Goal: Information Seeking & Learning: Learn about a topic

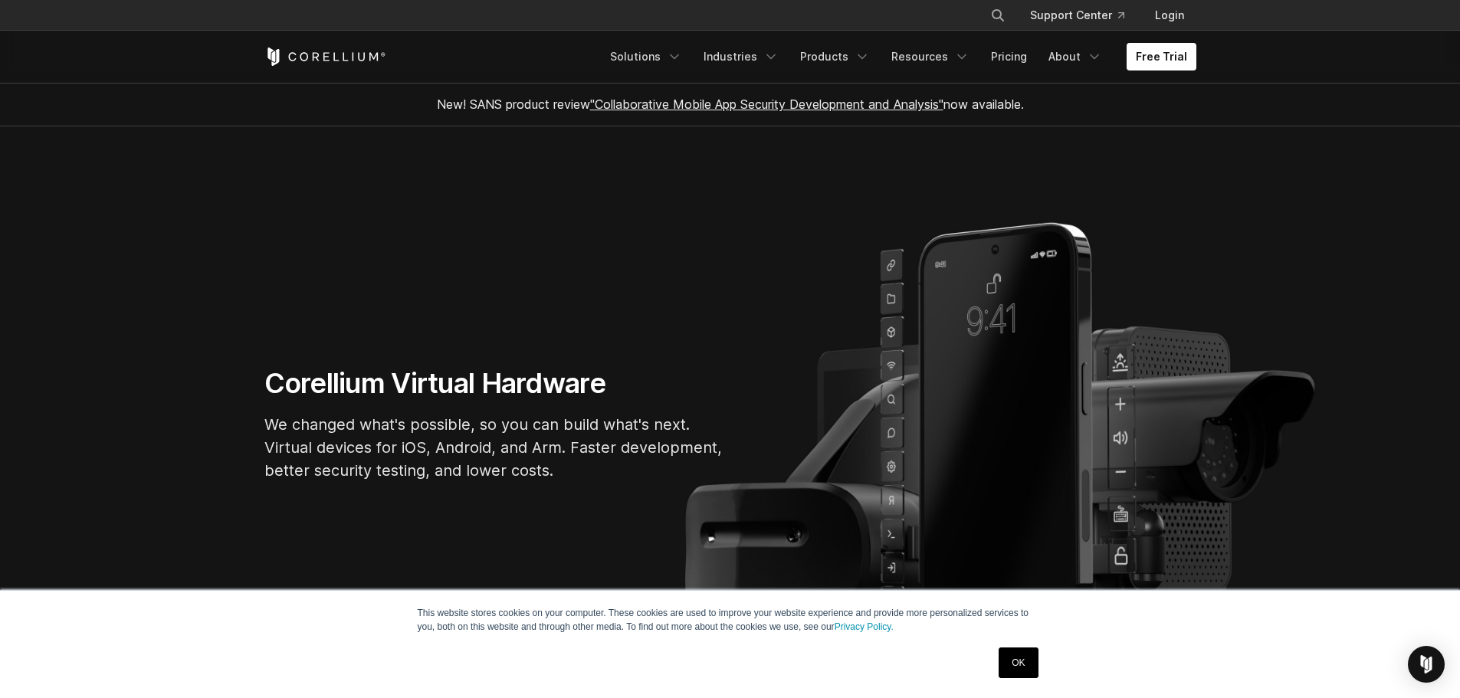
click at [1029, 660] on link "OK" at bounding box center [1017, 662] width 39 height 31
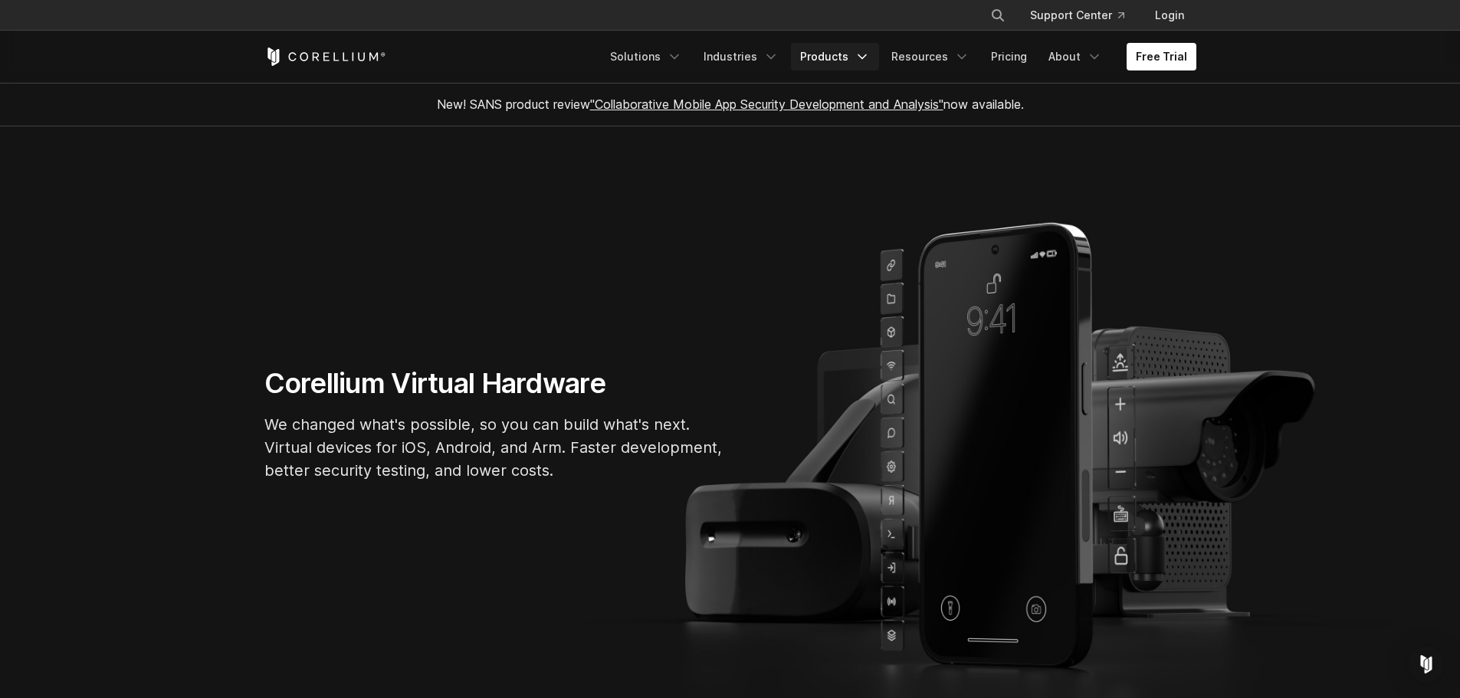
click at [834, 55] on link "Products" at bounding box center [835, 57] width 88 height 28
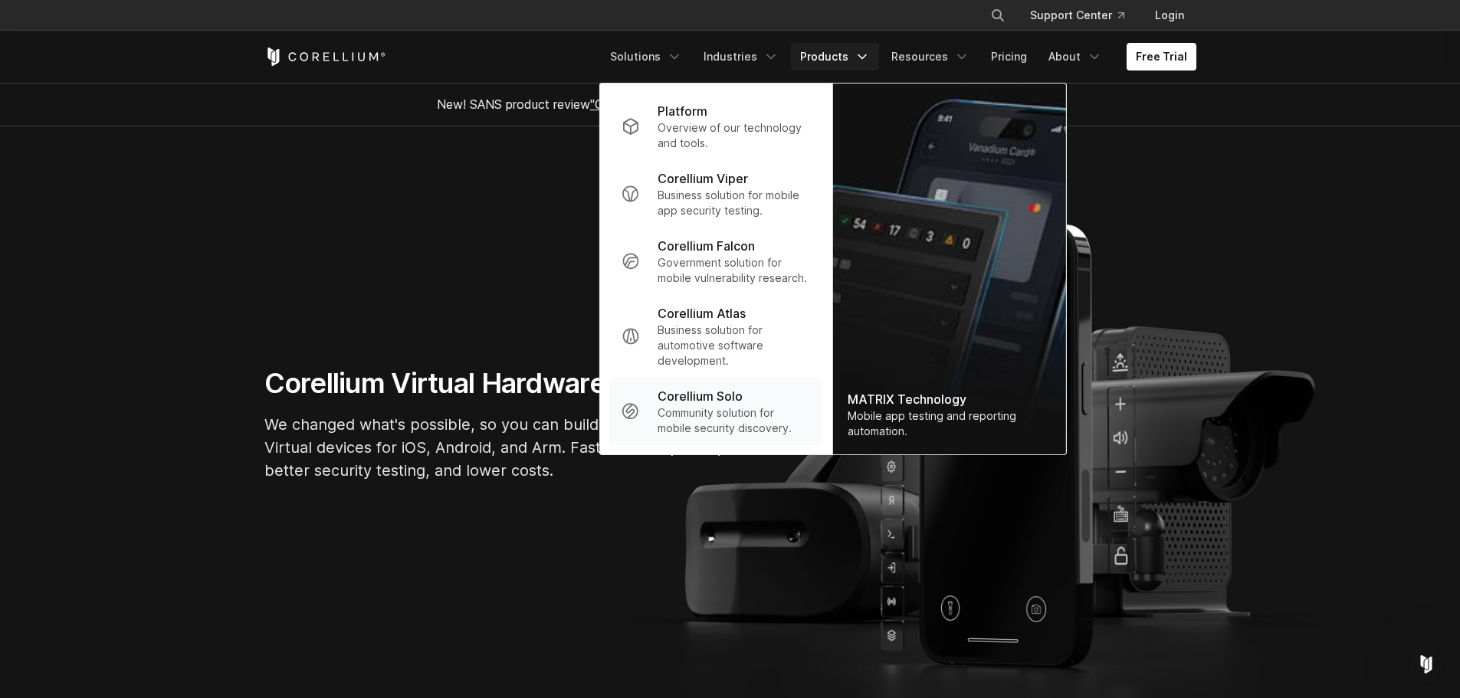
click at [741, 423] on p "Community solution for mobile security discovery." at bounding box center [733, 420] width 152 height 31
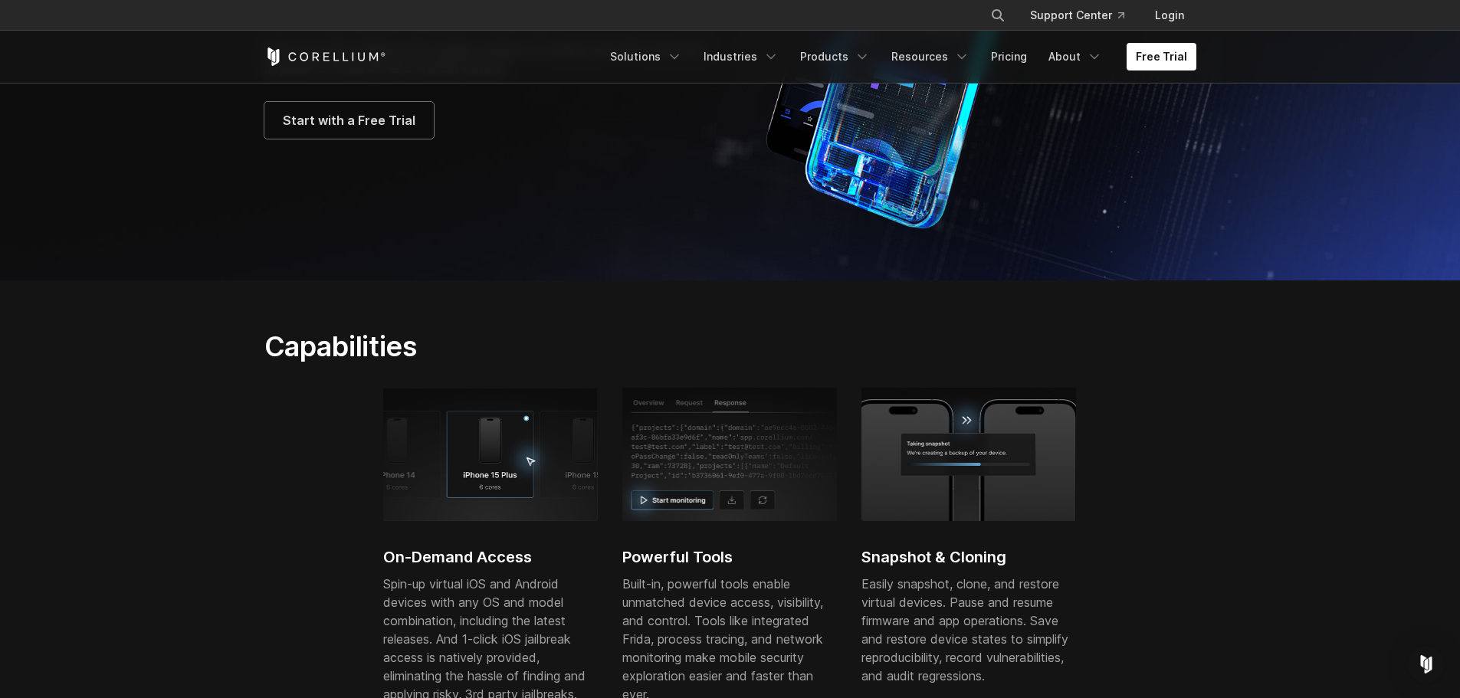
scroll to position [452, 0]
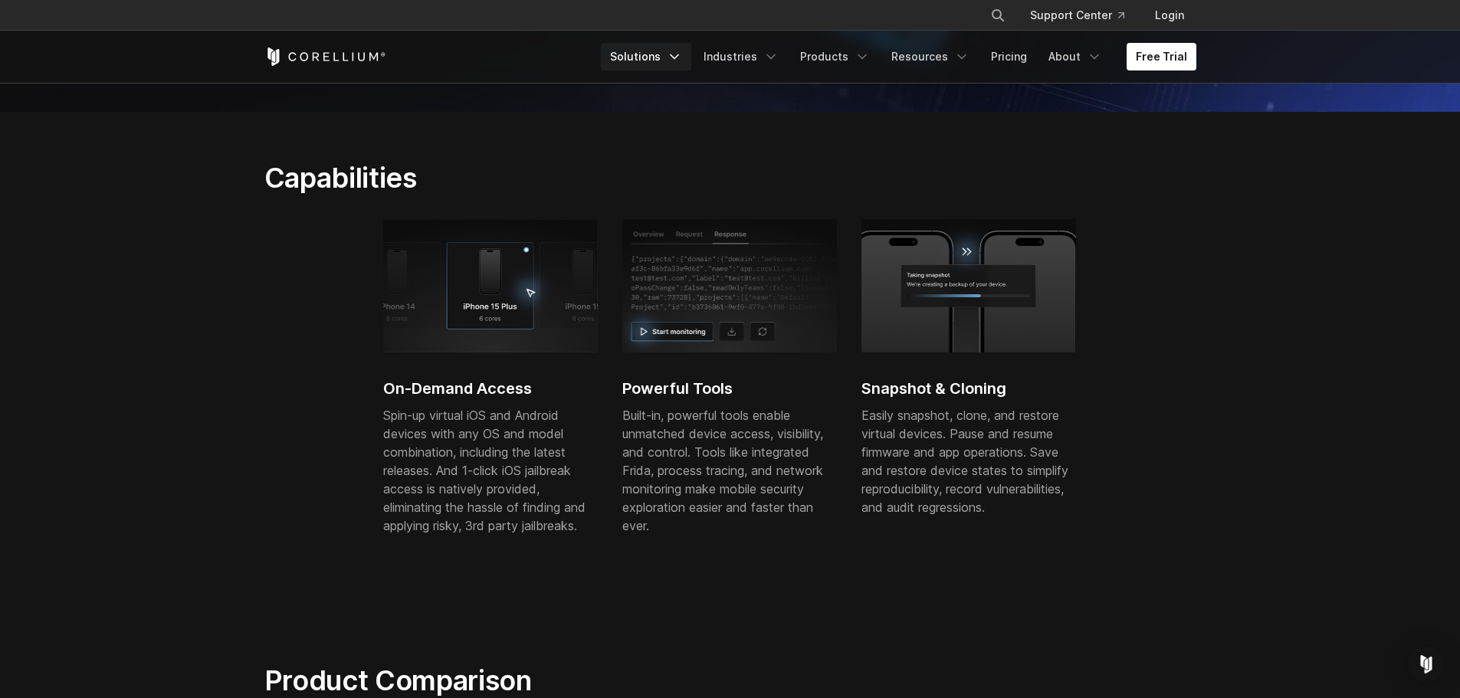
click at [649, 59] on link "Solutions" at bounding box center [646, 57] width 90 height 28
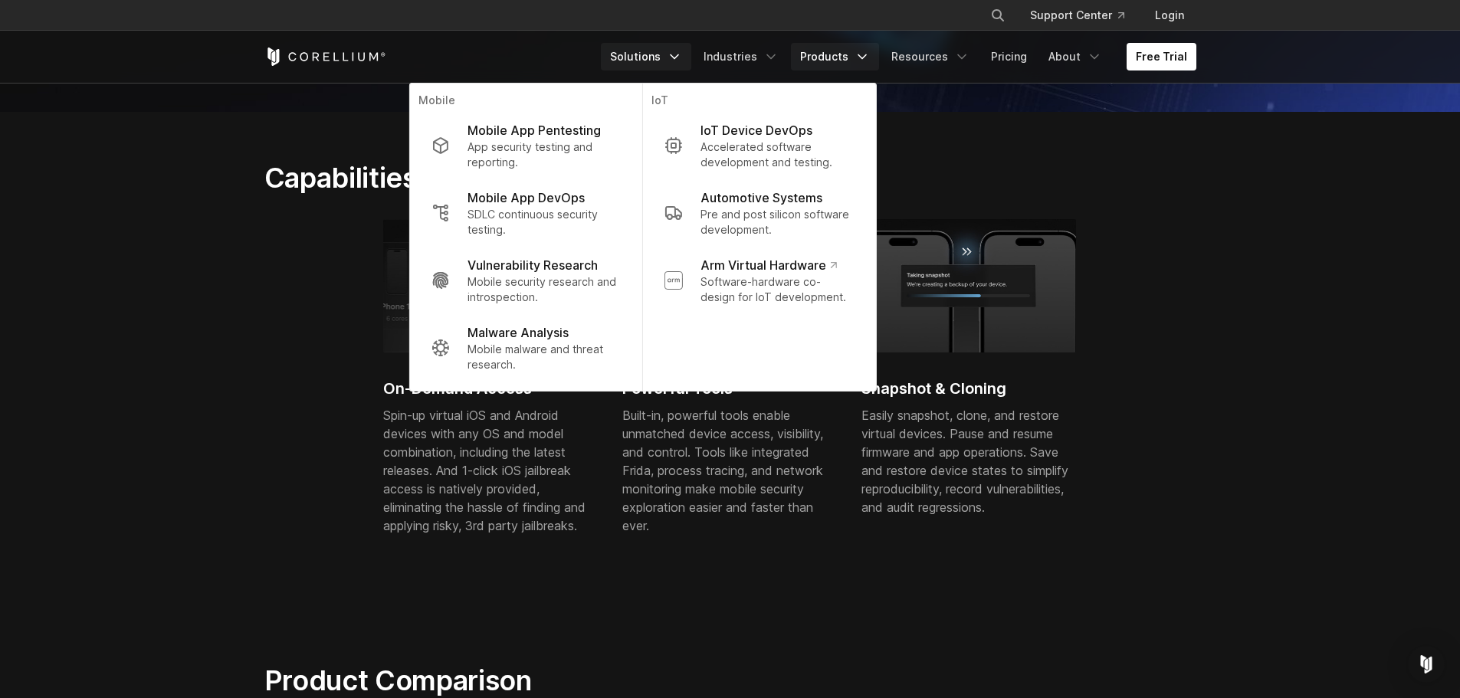
click at [818, 56] on link "Products" at bounding box center [835, 57] width 88 height 28
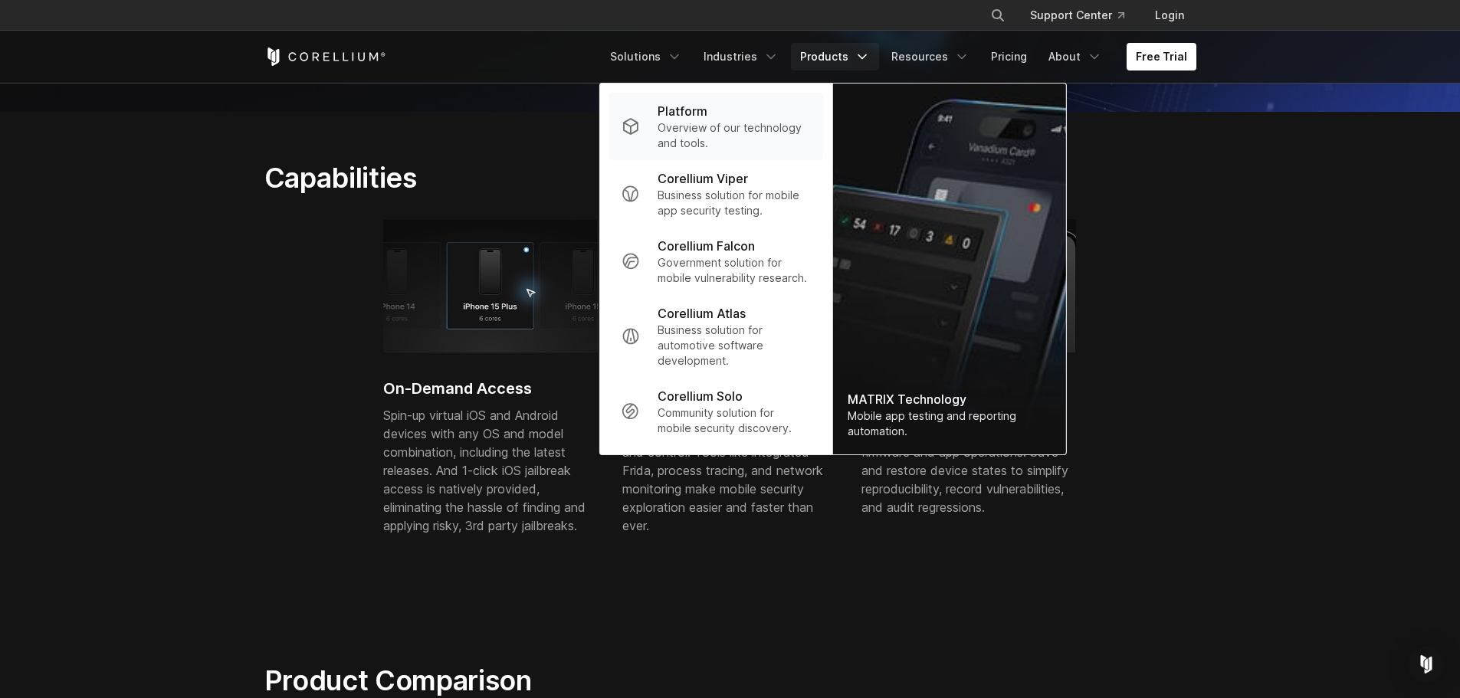
click at [759, 126] on p "Overview of our technology and tools." at bounding box center [733, 135] width 152 height 31
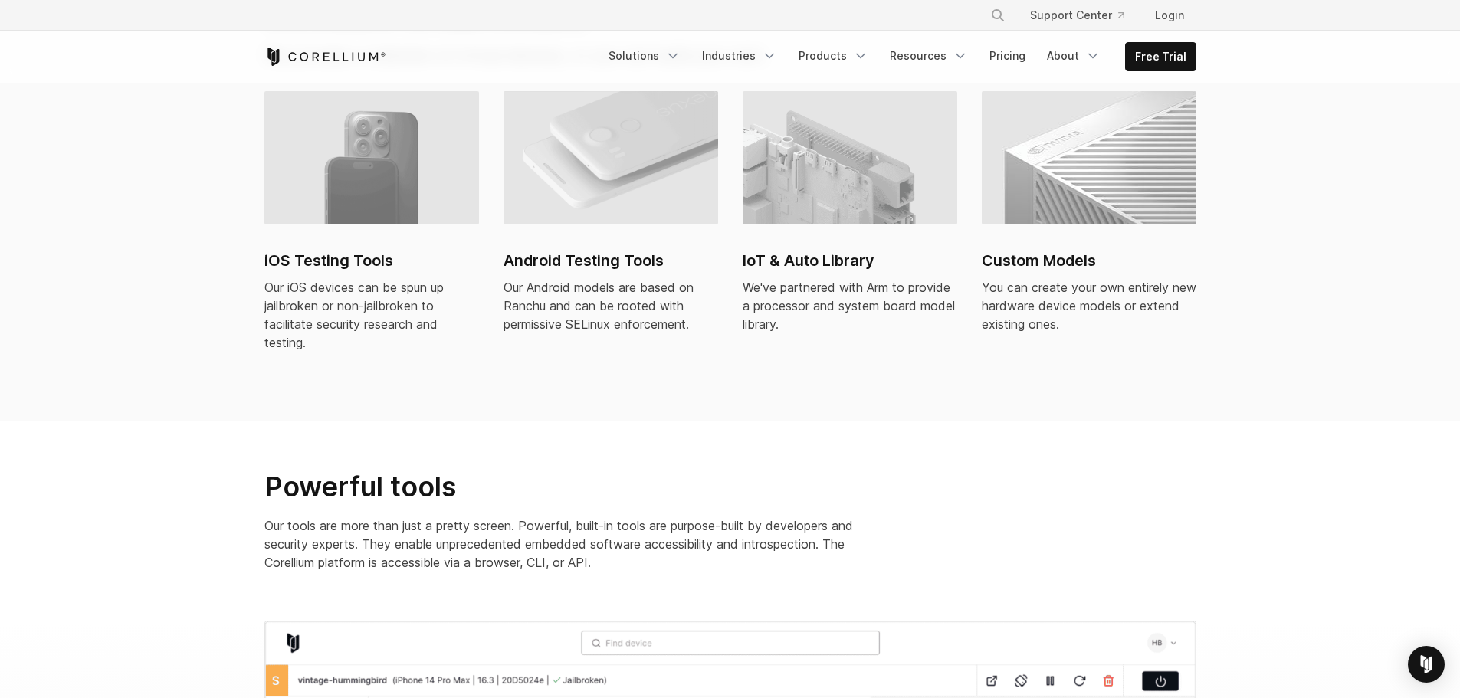
scroll to position [1095, 0]
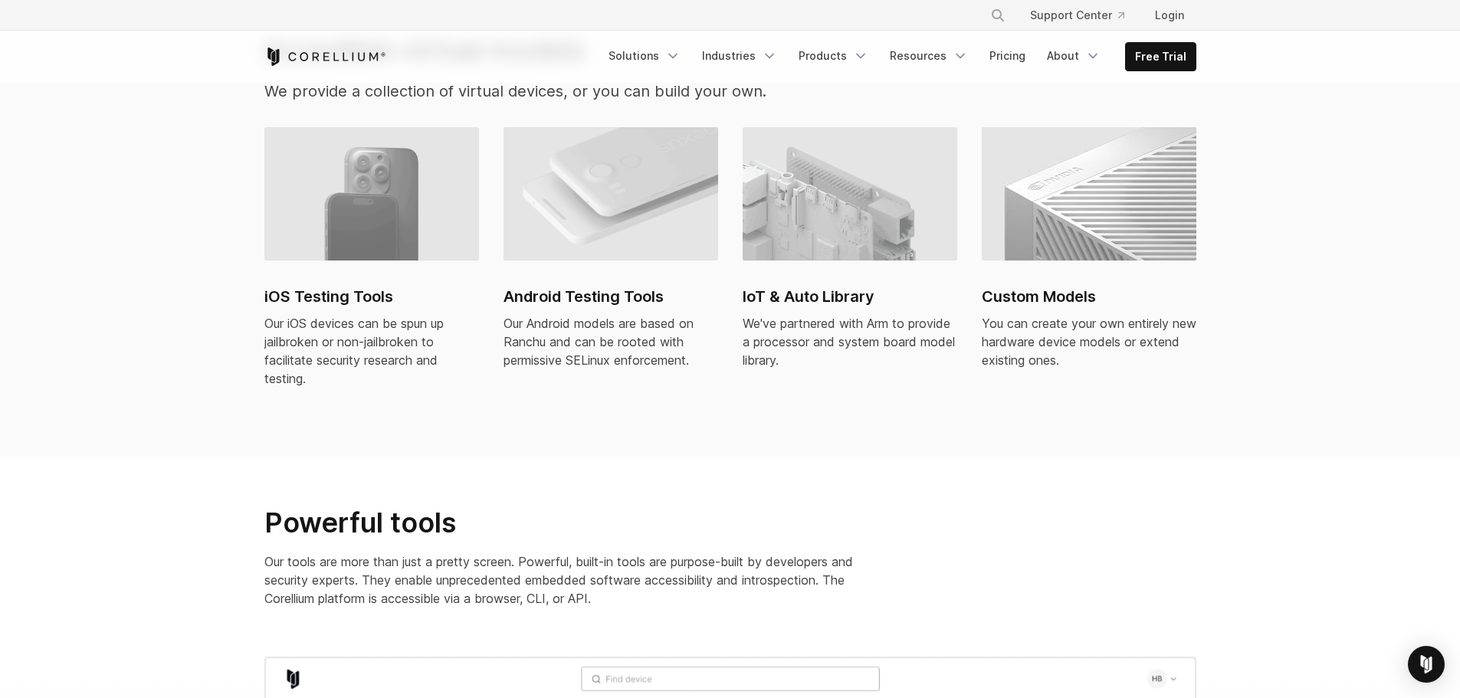
click at [352, 323] on div "Our iOS devices can be spun up jailbroken or non-jailbroken to facilitate secur…" at bounding box center [371, 351] width 215 height 74
click at [373, 400] on div "iOS Testing Tools Our iOS devices can be spun up jailbroken or non-jailbroken t…" at bounding box center [730, 285] width 962 height 317
